Goal: Share content

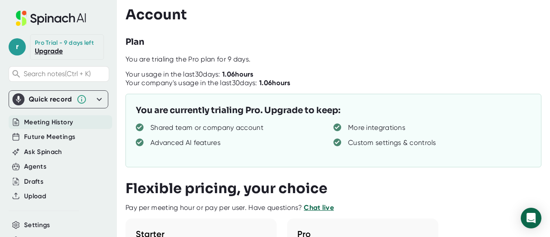
click at [36, 125] on span "Meeting History" at bounding box center [48, 122] width 49 height 10
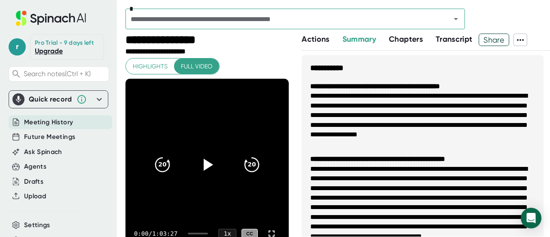
click at [438, 18] on div "*" at bounding box center [296, 19] width 340 height 21
click at [519, 37] on icon at bounding box center [521, 40] width 10 height 10
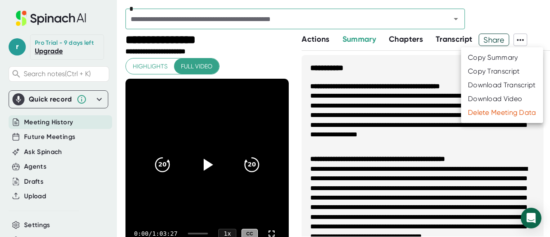
click at [482, 57] on div "Copy Summary" at bounding box center [493, 57] width 50 height 9
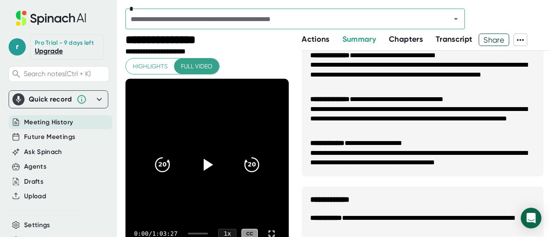
scroll to position [1283, 0]
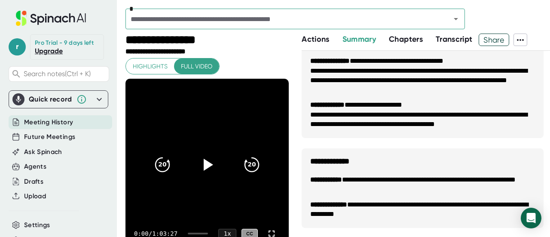
click at [526, 37] on icon at bounding box center [521, 40] width 10 height 10
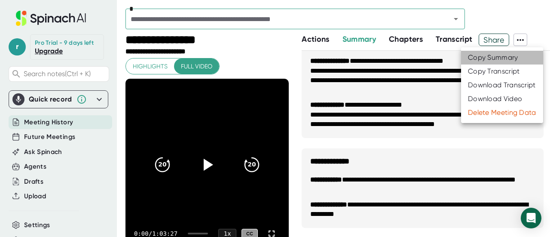
click at [496, 60] on div "Copy Summary" at bounding box center [493, 57] width 50 height 9
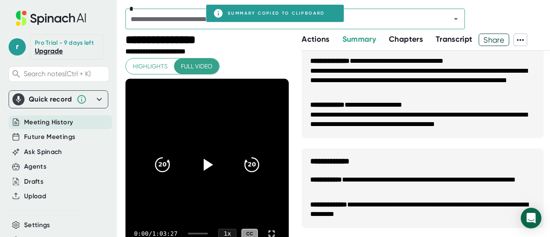
scroll to position [1268, 0]
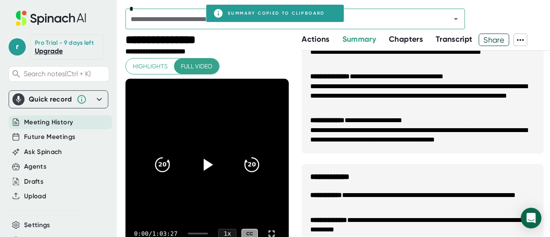
click at [164, 25] on input "text" at bounding box center [282, 19] width 309 height 12
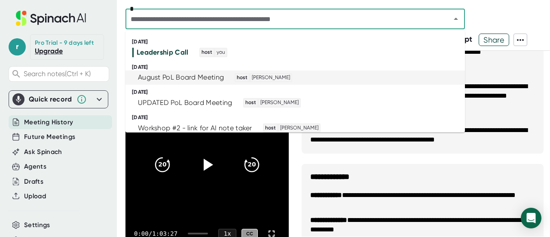
click at [174, 76] on div "August PoL Board Meeting" at bounding box center [181, 77] width 86 height 9
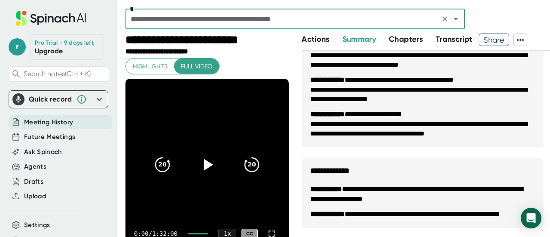
click at [312, 43] on span "Actions" at bounding box center [316, 38] width 28 height 9
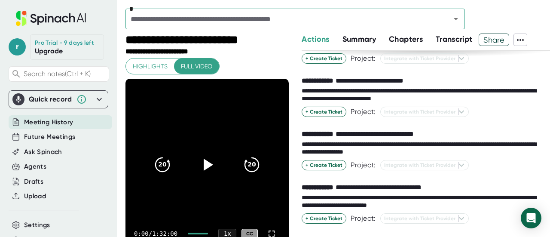
scroll to position [207, 0]
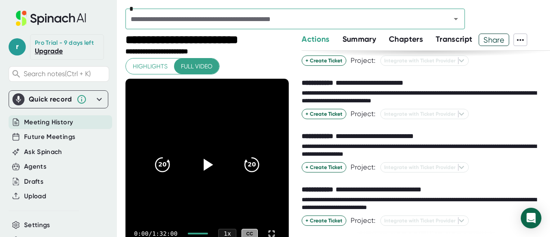
click at [520, 37] on icon at bounding box center [521, 40] width 10 height 10
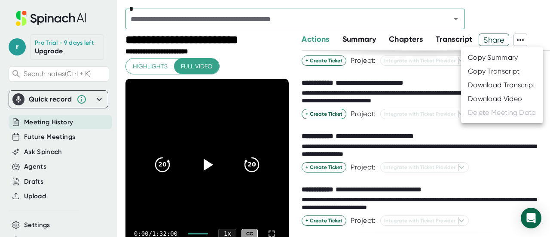
click at [520, 37] on div at bounding box center [275, 118] width 550 height 237
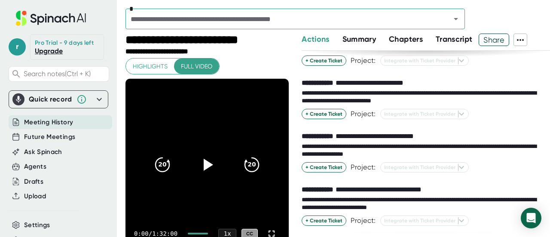
click at [363, 38] on span "Summary" at bounding box center [360, 38] width 34 height 9
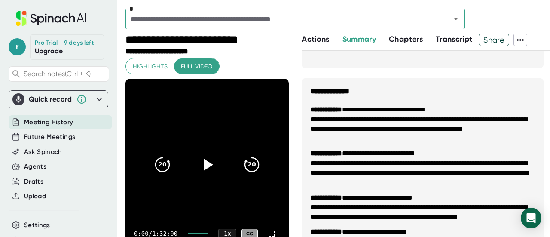
click at [494, 45] on span "Share" at bounding box center [494, 39] width 30 height 15
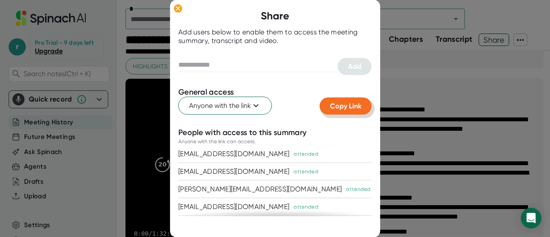
click at [338, 103] on span "Copy Link" at bounding box center [345, 106] width 31 height 8
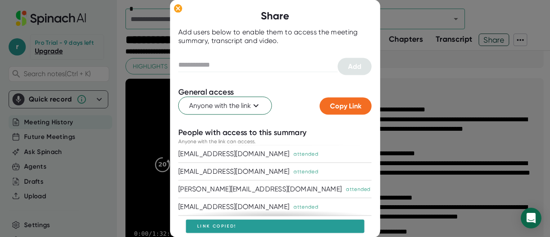
click at [489, 13] on div at bounding box center [275, 118] width 550 height 237
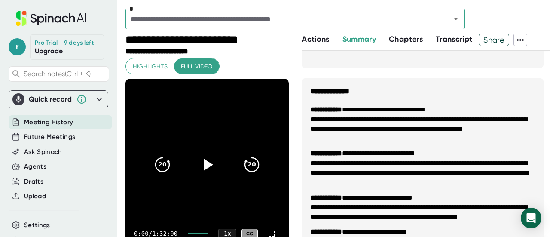
click at [524, 43] on icon at bounding box center [521, 40] width 10 height 10
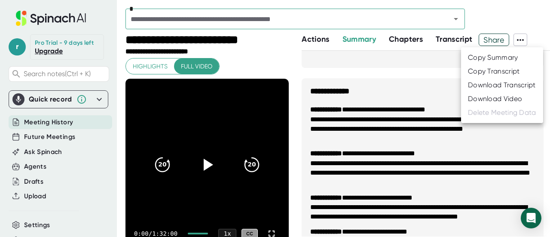
click at [476, 61] on div "Copy Summary" at bounding box center [493, 57] width 50 height 9
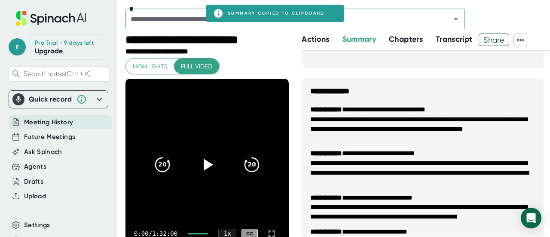
click at [522, 44] on icon at bounding box center [521, 40] width 10 height 10
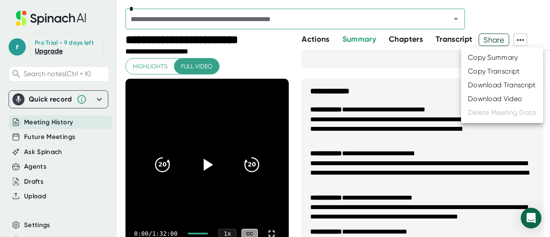
click at [477, 58] on div "Copy Summary" at bounding box center [493, 57] width 50 height 9
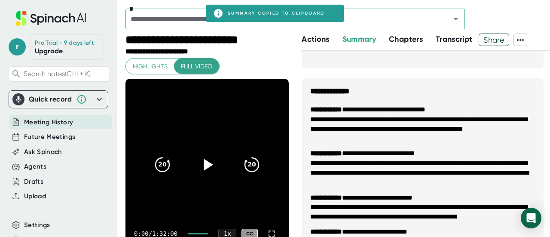
click at [502, 41] on span "Share" at bounding box center [494, 39] width 30 height 15
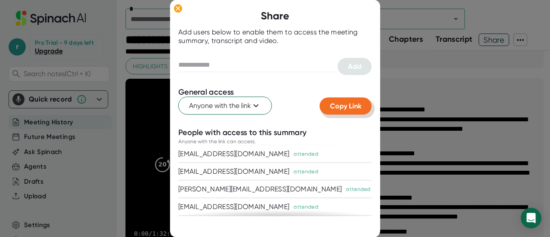
click at [344, 106] on span "Copy Link" at bounding box center [345, 106] width 31 height 8
